Goal: Information Seeking & Learning: Learn about a topic

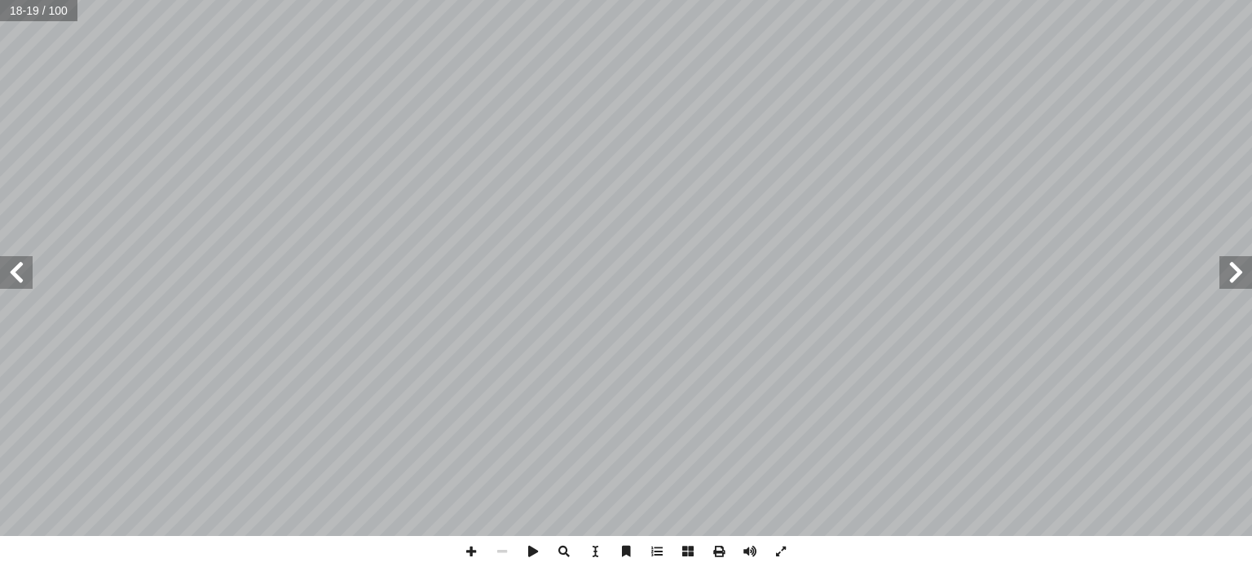
click at [20, 272] on span at bounding box center [16, 272] width 33 height 33
click at [1234, 276] on span at bounding box center [1235, 272] width 33 height 33
click at [13, 276] on span at bounding box center [16, 272] width 33 height 33
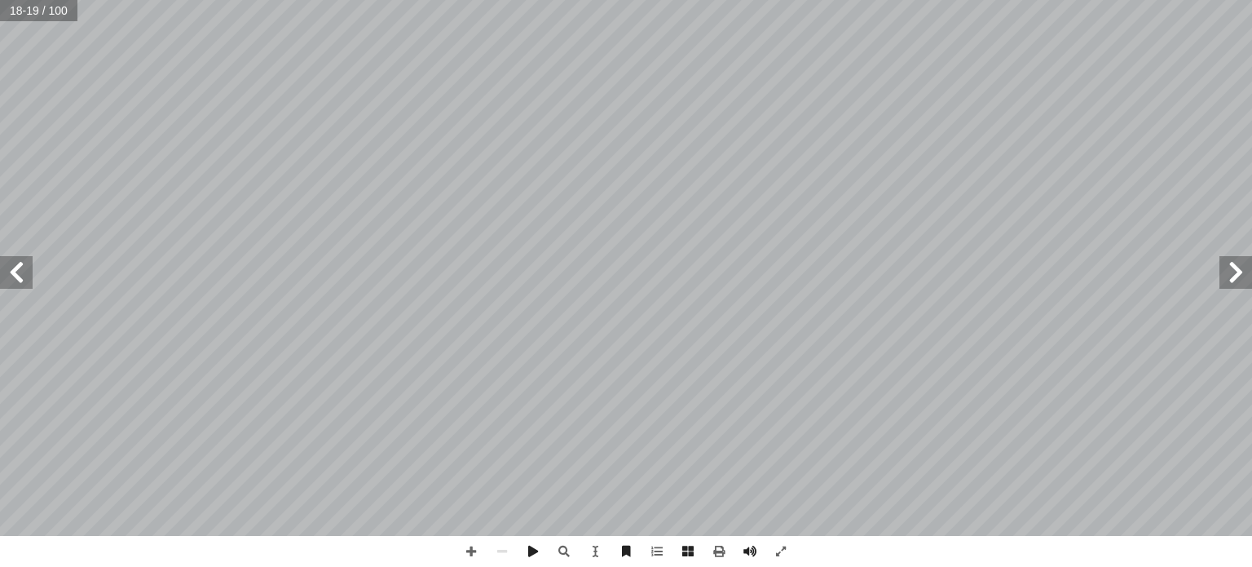
click at [13, 276] on span at bounding box center [16, 272] width 33 height 33
click at [1229, 278] on span at bounding box center [1235, 272] width 33 height 33
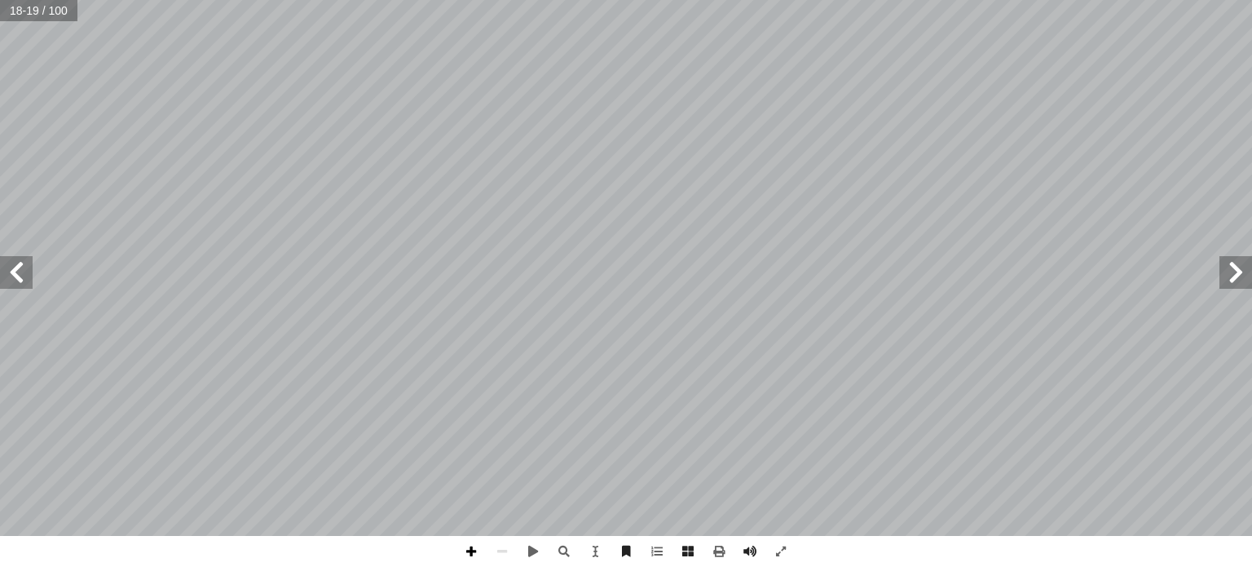
click at [475, 549] on span at bounding box center [471, 551] width 31 height 31
click at [465, 551] on span at bounding box center [471, 551] width 31 height 31
click at [19, 270] on span at bounding box center [16, 272] width 33 height 33
click at [500, 553] on span at bounding box center [502, 551] width 31 height 31
click at [469, 547] on span at bounding box center [471, 551] width 31 height 31
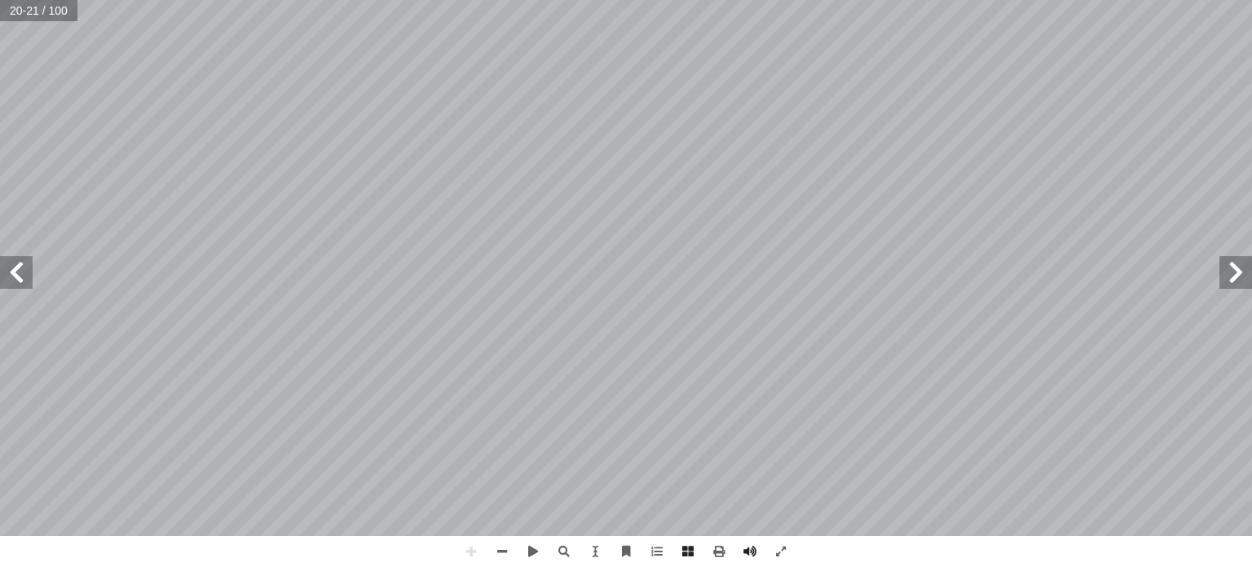
click at [1238, 269] on span at bounding box center [1235, 272] width 33 height 33
click at [498, 552] on span at bounding box center [502, 551] width 31 height 31
click at [470, 549] on span at bounding box center [471, 551] width 31 height 31
click at [18, 264] on span at bounding box center [16, 272] width 33 height 33
click at [499, 555] on span at bounding box center [502, 551] width 31 height 31
